Goal: Task Accomplishment & Management: Use online tool/utility

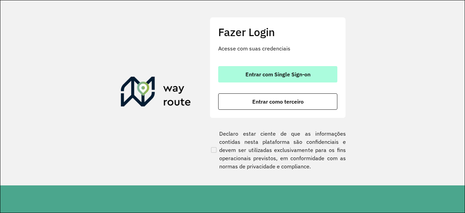
click at [288, 74] on span "Entrar com Single Sign-on" at bounding box center [278, 74] width 65 height 5
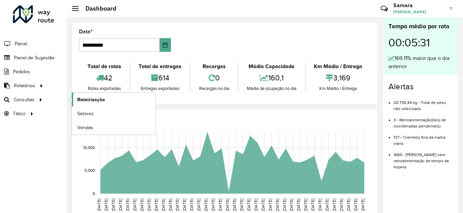
click at [102, 96] on span "Roteirização" at bounding box center [91, 99] width 28 height 7
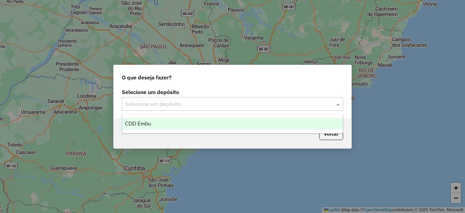
click at [168, 105] on input "text" at bounding box center [225, 104] width 201 height 8
click at [151, 122] on span "CDD Embu" at bounding box center [138, 124] width 26 height 6
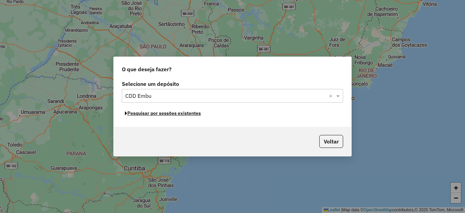
click at [170, 112] on button "Pesquisar por sessões existentes" at bounding box center [163, 113] width 82 height 11
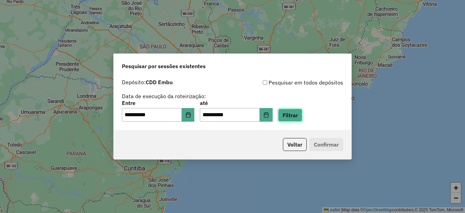
click at [302, 112] on button "Filtrar" at bounding box center [290, 115] width 24 height 13
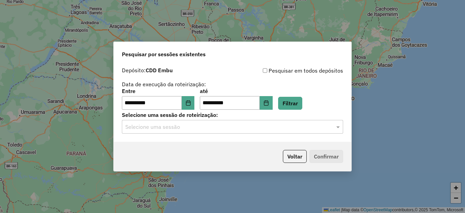
click at [164, 130] on input "text" at bounding box center [225, 127] width 201 height 8
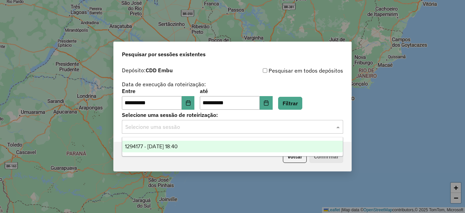
click at [171, 148] on span "1294177 - 14/10/2025 18:40" at bounding box center [151, 146] width 53 height 6
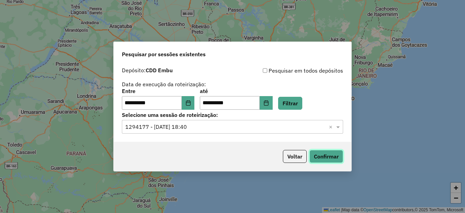
click at [333, 157] on button "Confirmar" at bounding box center [327, 156] width 34 height 13
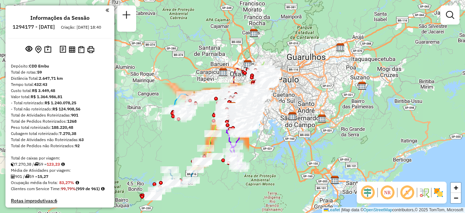
click at [441, 193] on img at bounding box center [438, 192] width 11 height 11
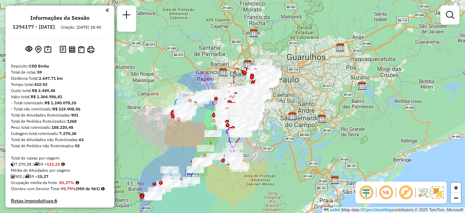
click at [406, 193] on em at bounding box center [406, 192] width 16 height 16
click at [387, 192] on em at bounding box center [386, 192] width 16 height 16
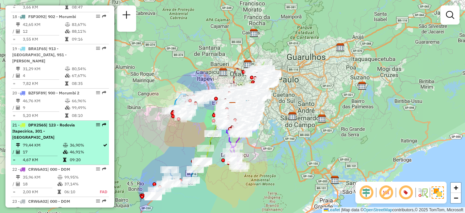
click at [49, 122] on div "21 - DPX2565 | 123 - Rodovia Itapecirica, 301 - Itapecirica da Serra" at bounding box center [48, 131] width 72 height 18
select select "**********"
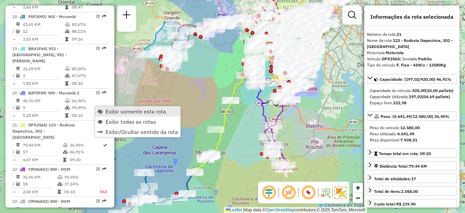
click at [127, 111] on span "Exibir somente esta rota" at bounding box center [136, 111] width 61 height 5
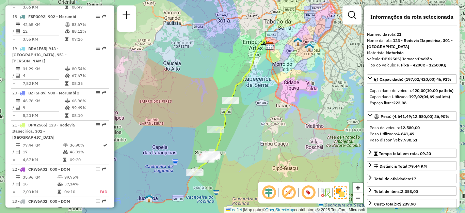
scroll to position [334, 0]
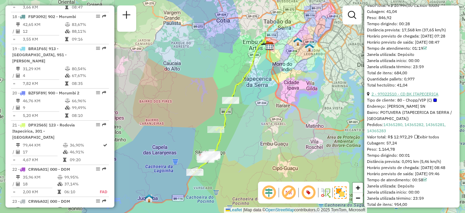
click at [422, 96] on link "2 - 97022510 - CD BK ITAPECERICA" at bounding box center [405, 93] width 67 height 5
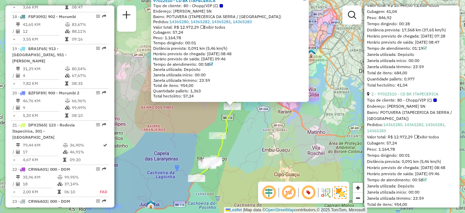
scroll to position [202, 0]
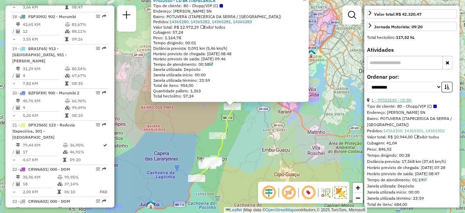
click at [403, 103] on link "1 - 97022630 - CD BK" at bounding box center [392, 99] width 41 height 5
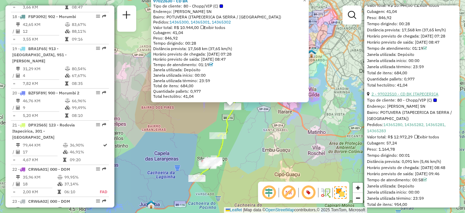
click at [423, 96] on link "2 - 97022510 - CD BK ITAPECERICA" at bounding box center [405, 93] width 67 height 5
